Goal: Task Accomplishment & Management: Use online tool/utility

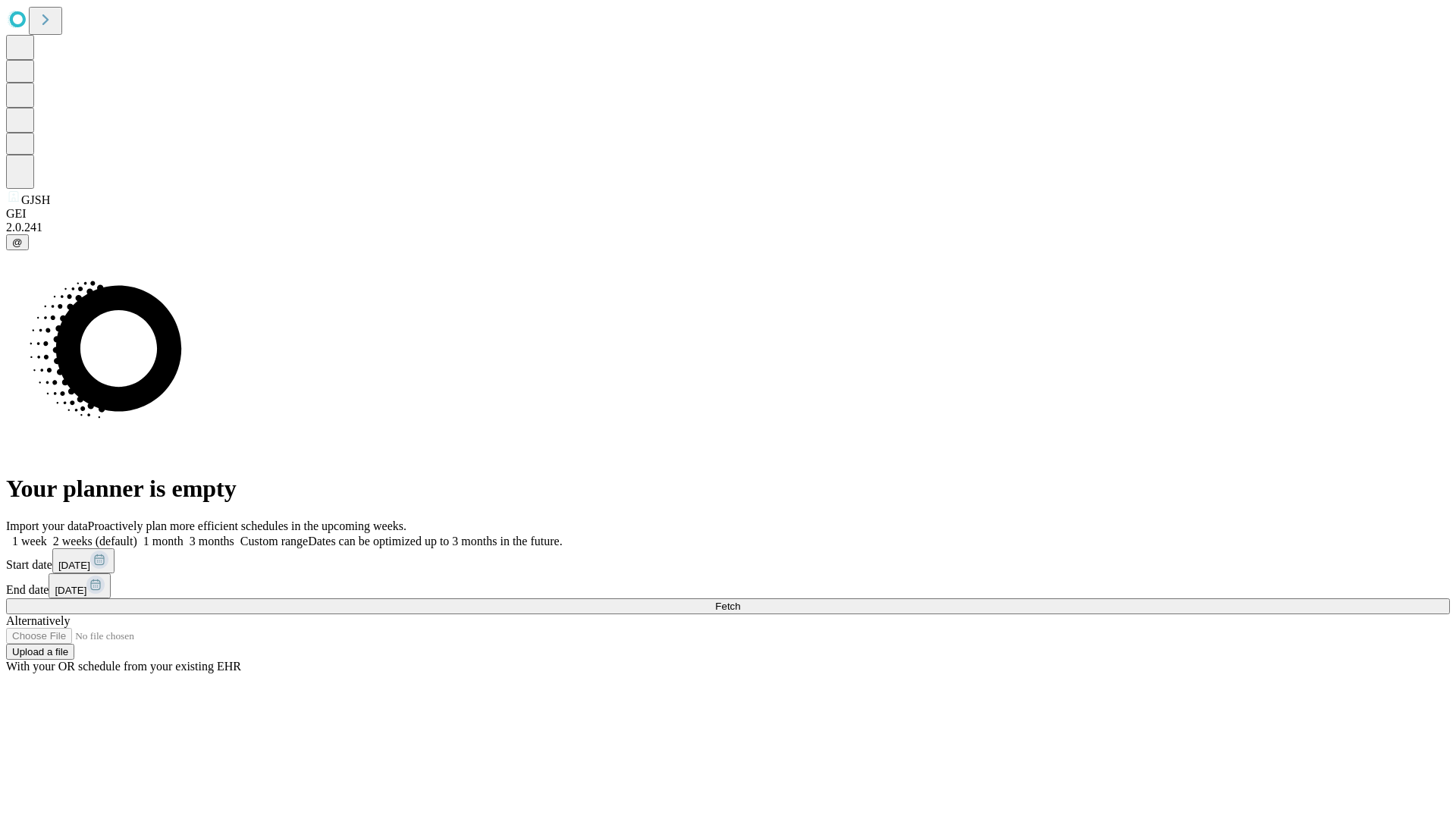
click at [740, 601] on span "Fetch" at bounding box center [727, 607] width 25 height 11
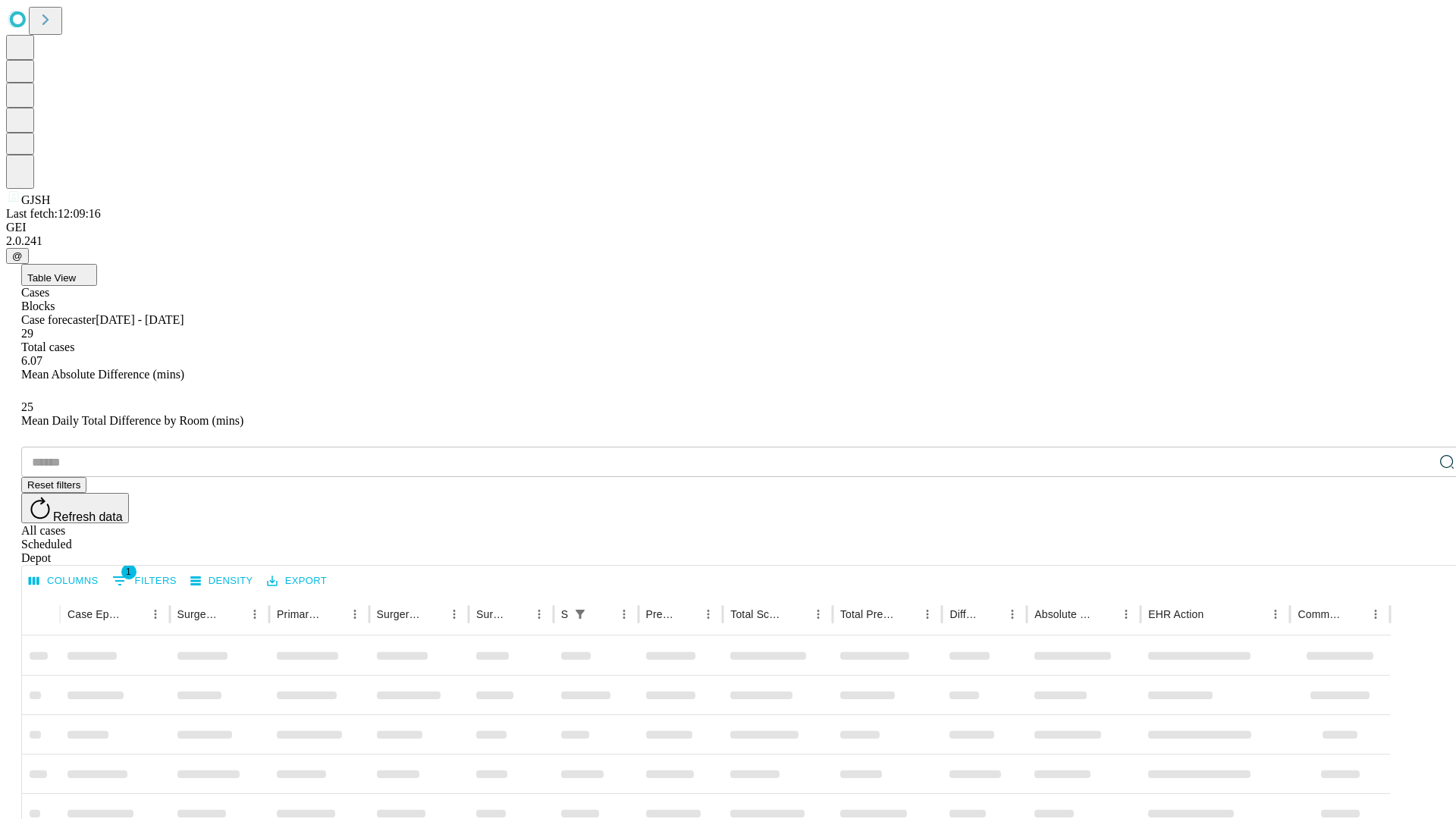
click at [1417, 552] on div "Depot" at bounding box center [742, 558] width 1444 height 14
